Goal: Information Seeking & Learning: Learn about a topic

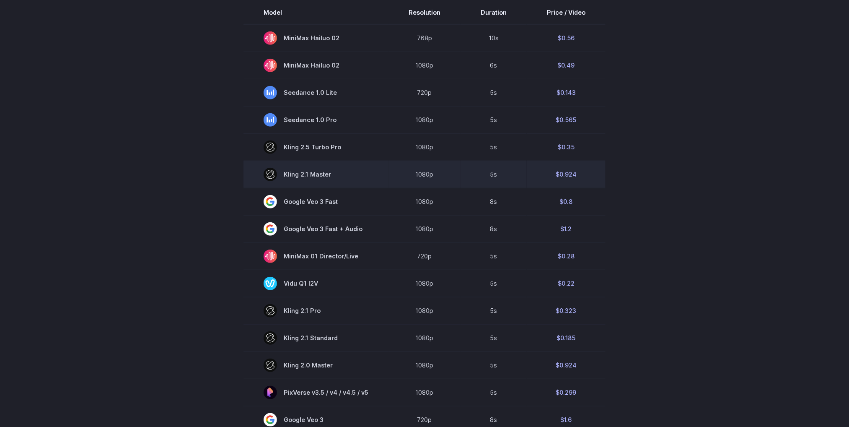
scroll to position [314, 0]
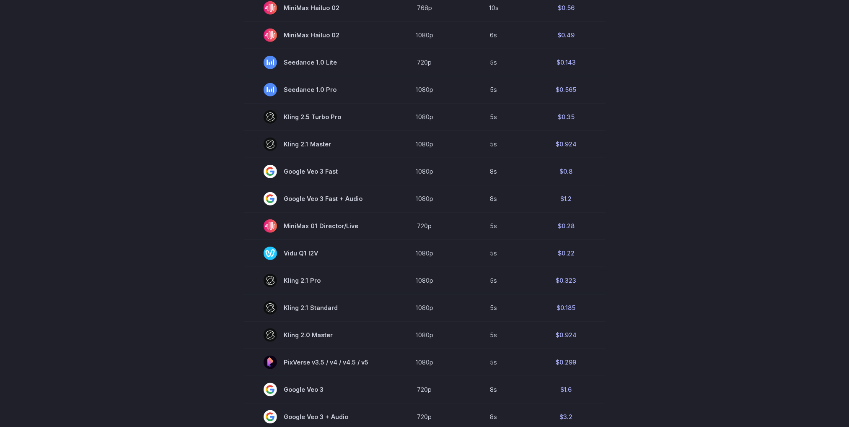
click at [732, 107] on div "Pricing based on what you use Exact pricing depends on your setup. Use the Play…" at bounding box center [424, 188] width 849 height 911
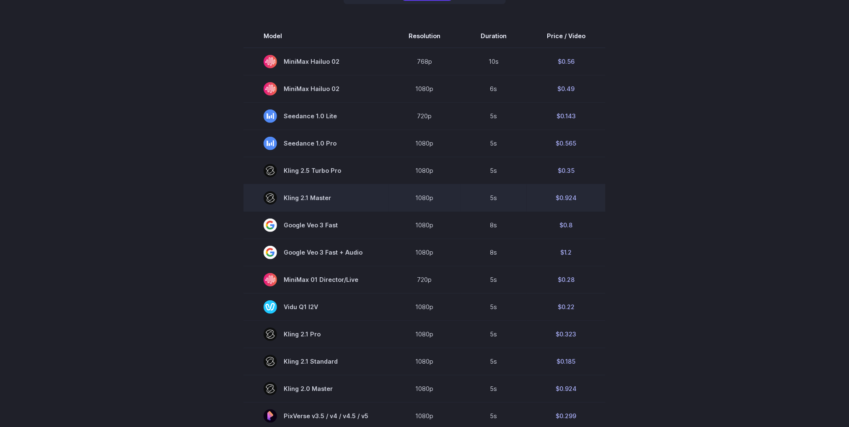
scroll to position [189, 0]
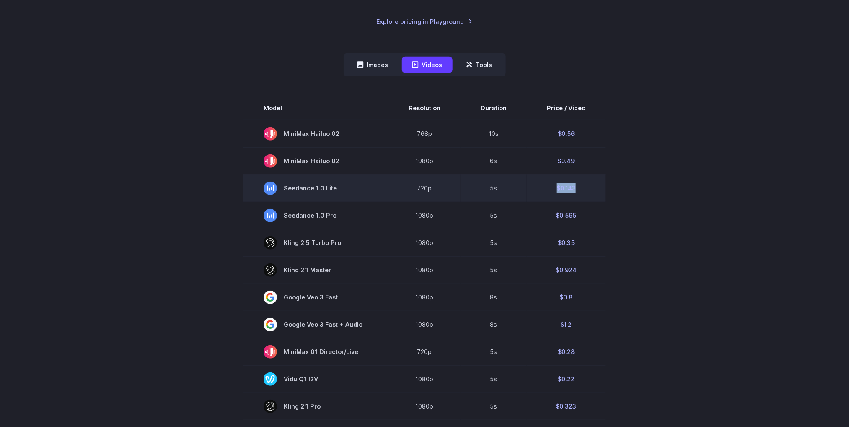
drag, startPoint x: 584, startPoint y: 187, endPoint x: 548, endPoint y: 187, distance: 35.6
click at [548, 187] on td "$0.143" at bounding box center [566, 187] width 79 height 27
copy td "$0.143"
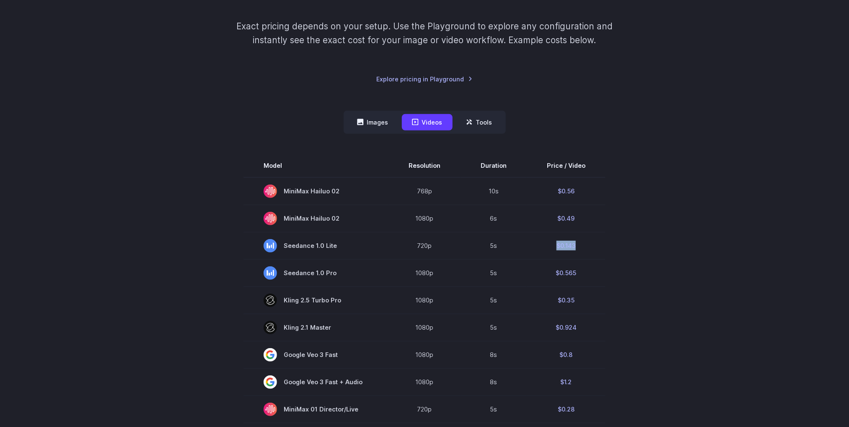
scroll to position [126, 0]
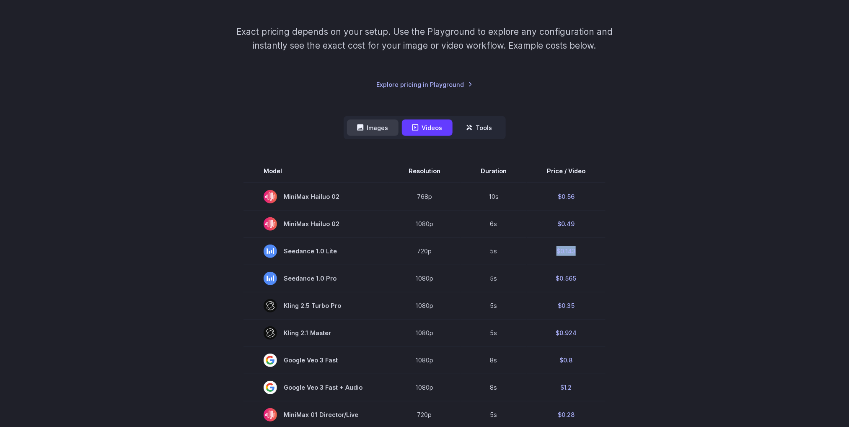
click at [378, 130] on button "Images" at bounding box center [373, 127] width 52 height 16
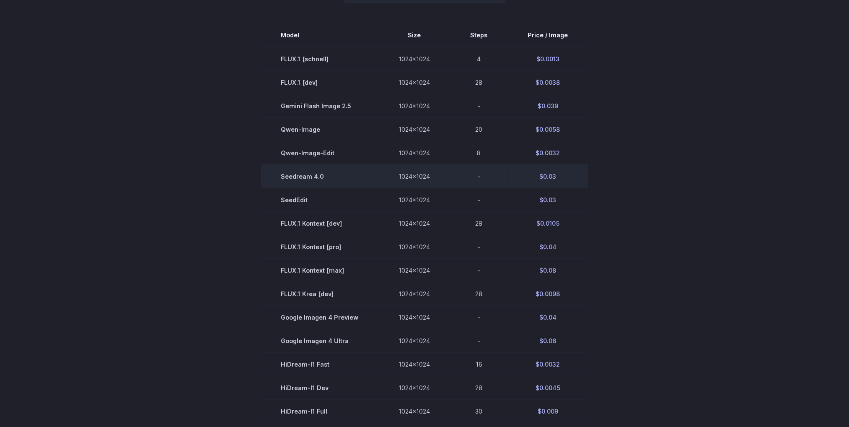
scroll to position [440, 0]
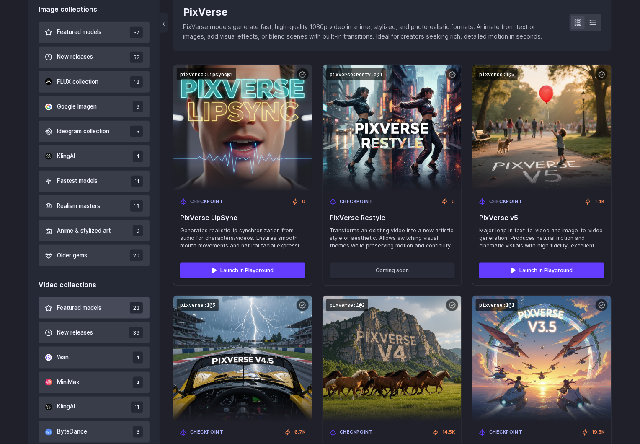
click at [91, 303] on span "Featured models" at bounding box center [79, 307] width 44 height 9
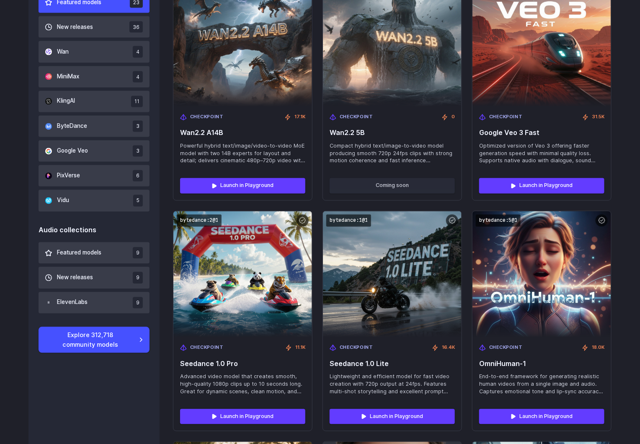
scroll to position [444, 0]
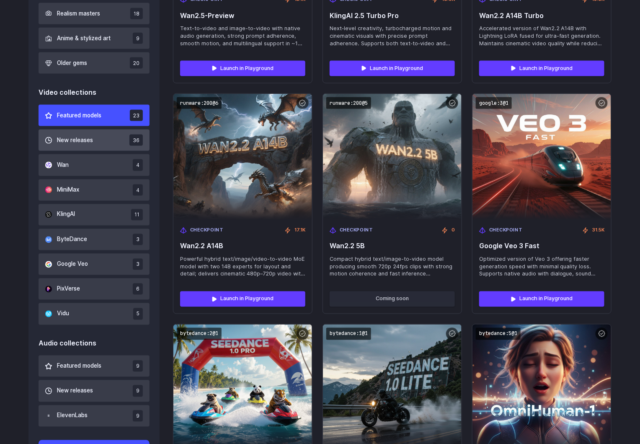
click at [88, 135] on button "New releases 36" at bounding box center [94, 139] width 111 height 21
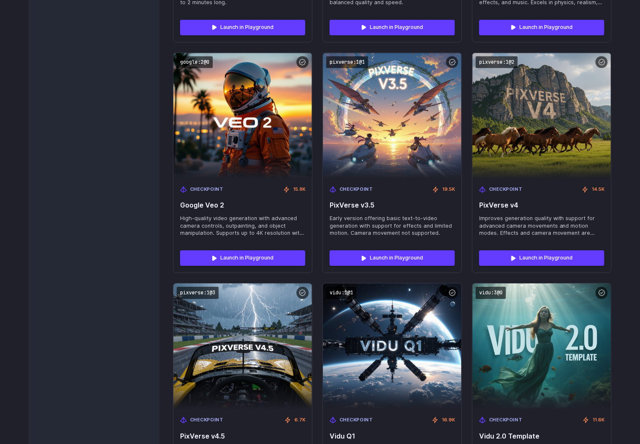
scroll to position [1952, 0]
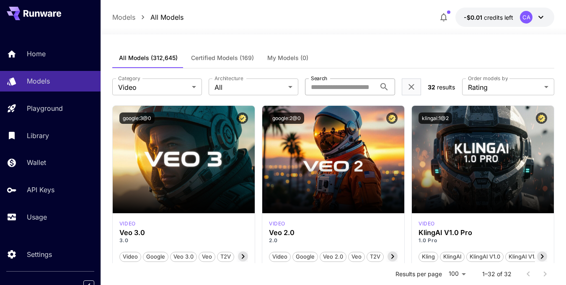
click at [347, 87] on input "Search" at bounding box center [340, 86] width 70 height 17
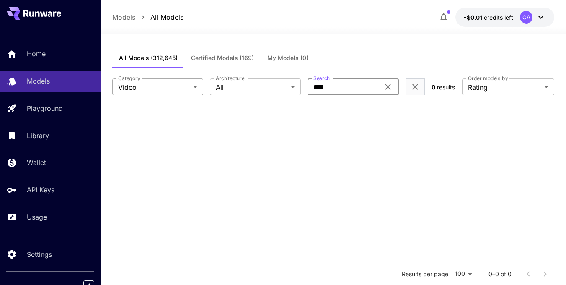
type input "****"
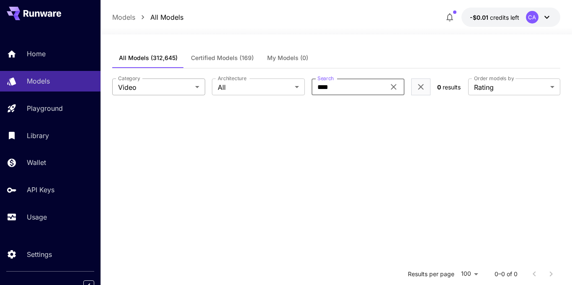
click at [193, 89] on body "Home Models Playground Library Wallet API Keys Usage Settings Models All Models…" at bounding box center [286, 218] width 572 height 437
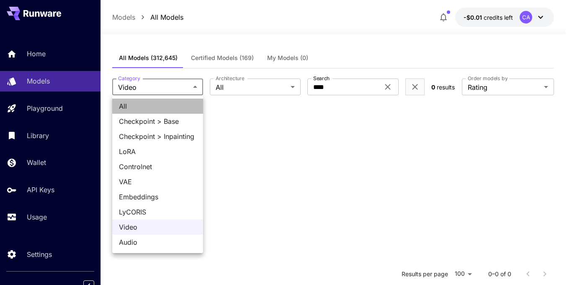
click at [145, 109] on span "All" at bounding box center [158, 106] width 78 height 10
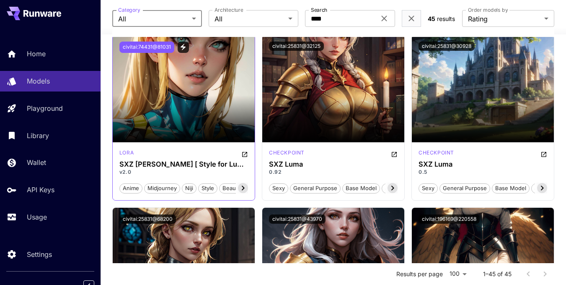
scroll to position [587, 0]
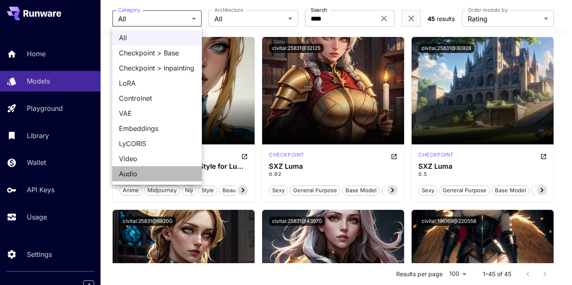
click at [152, 172] on span "Audio" at bounding box center [157, 173] width 76 height 10
type input "*****"
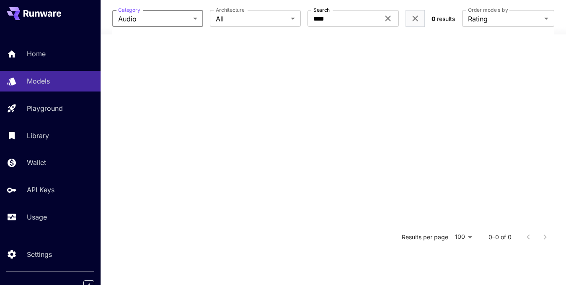
scroll to position [164, 0]
click at [390, 21] on icon at bounding box center [387, 18] width 5 height 5
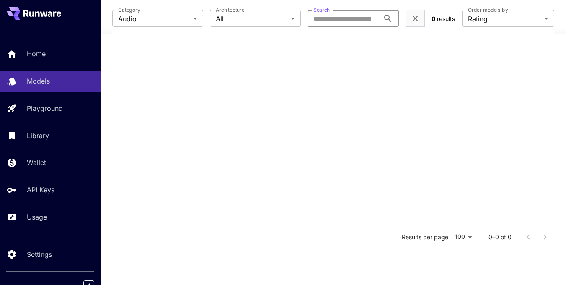
click at [355, 17] on input "Search" at bounding box center [344, 18] width 72 height 17
type input "***"
